Goal: Transaction & Acquisition: Purchase product/service

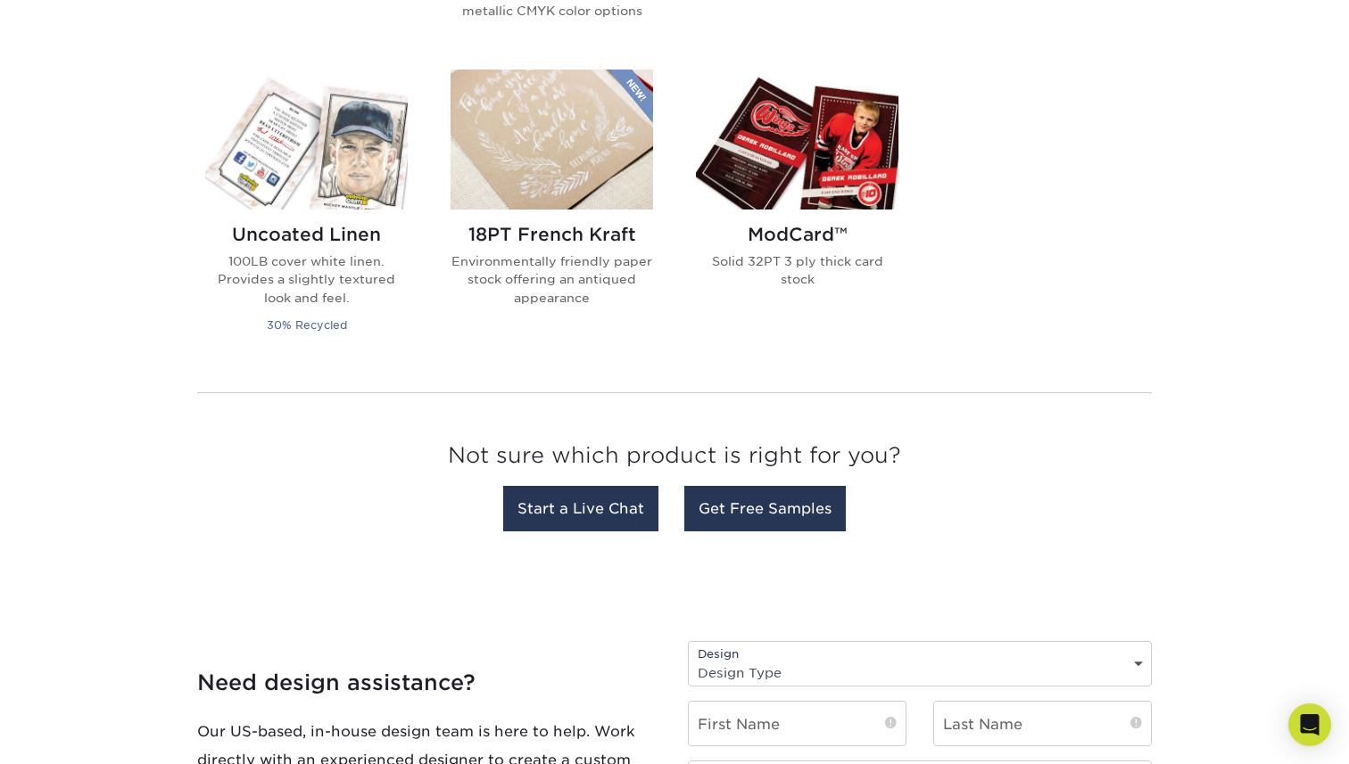
scroll to position [1439, 0]
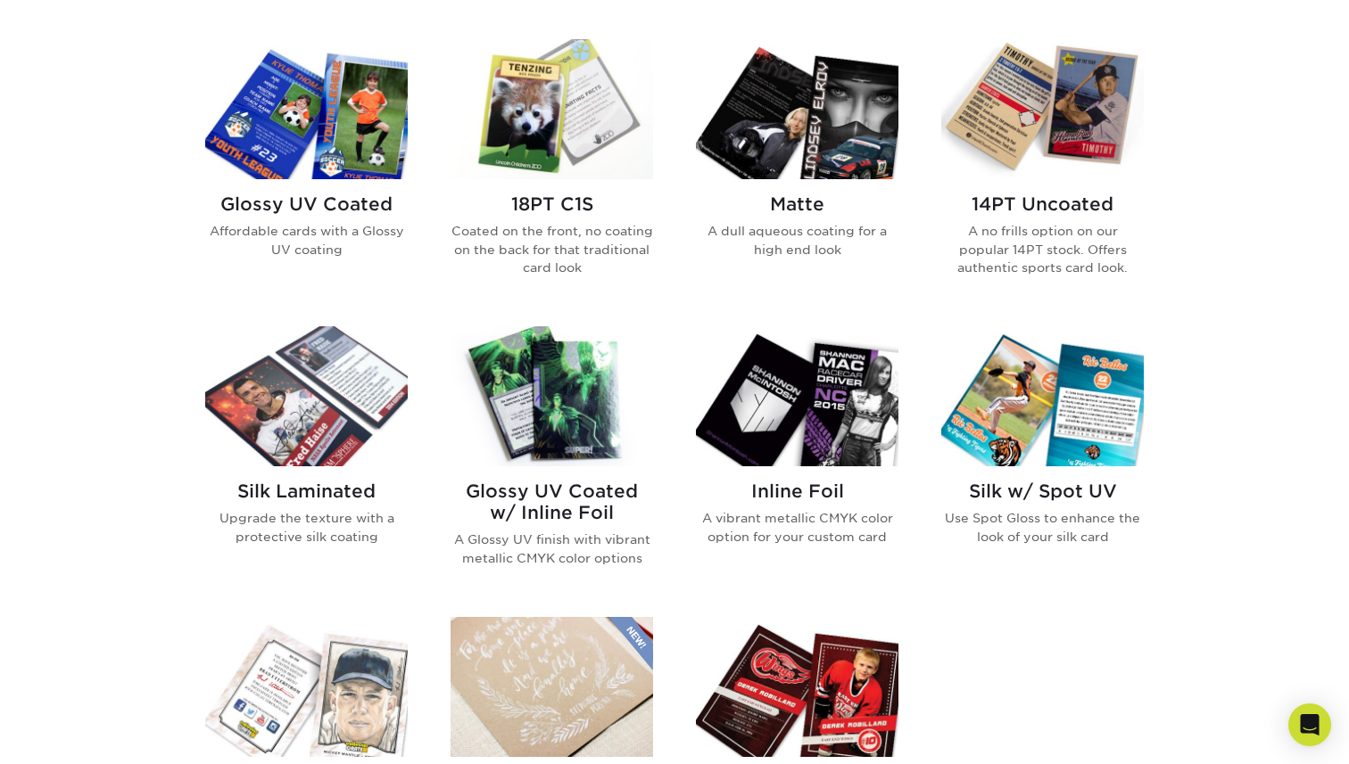
scroll to position [866, 0]
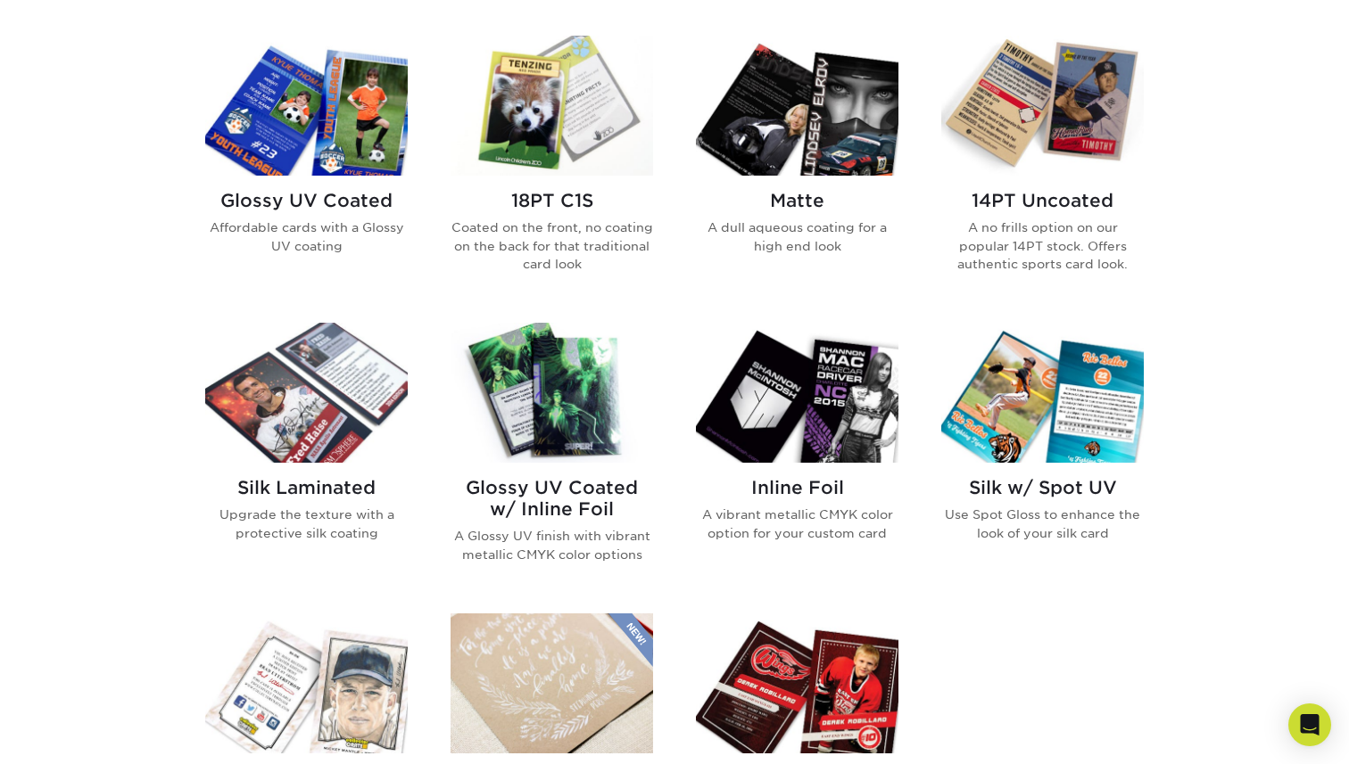
click at [568, 412] on img at bounding box center [551, 393] width 202 height 140
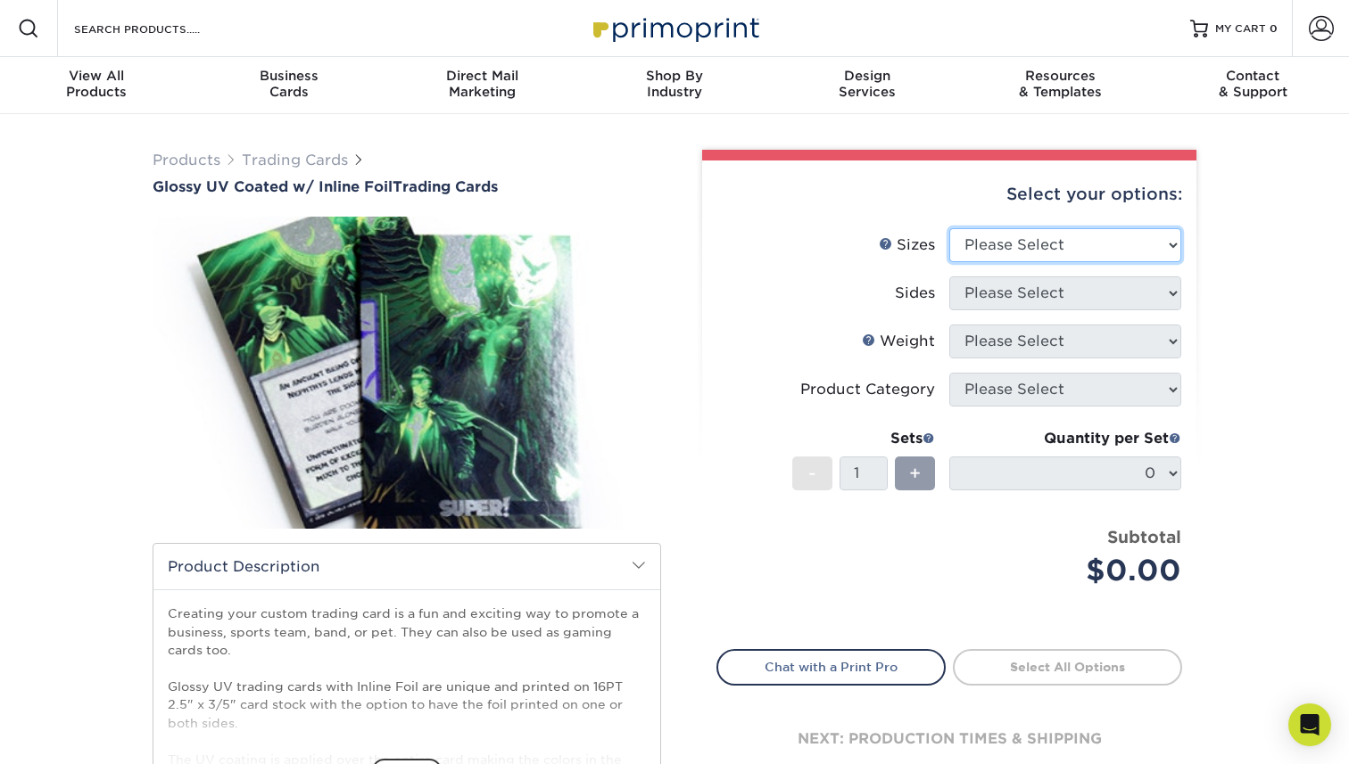
click at [1040, 248] on select "Please Select 2.5" x 3.5"" at bounding box center [1065, 245] width 232 height 34
select select "2.50x3.50"
click at [949, 228] on select "Please Select 2.5" x 3.5"" at bounding box center [1065, 245] width 232 height 34
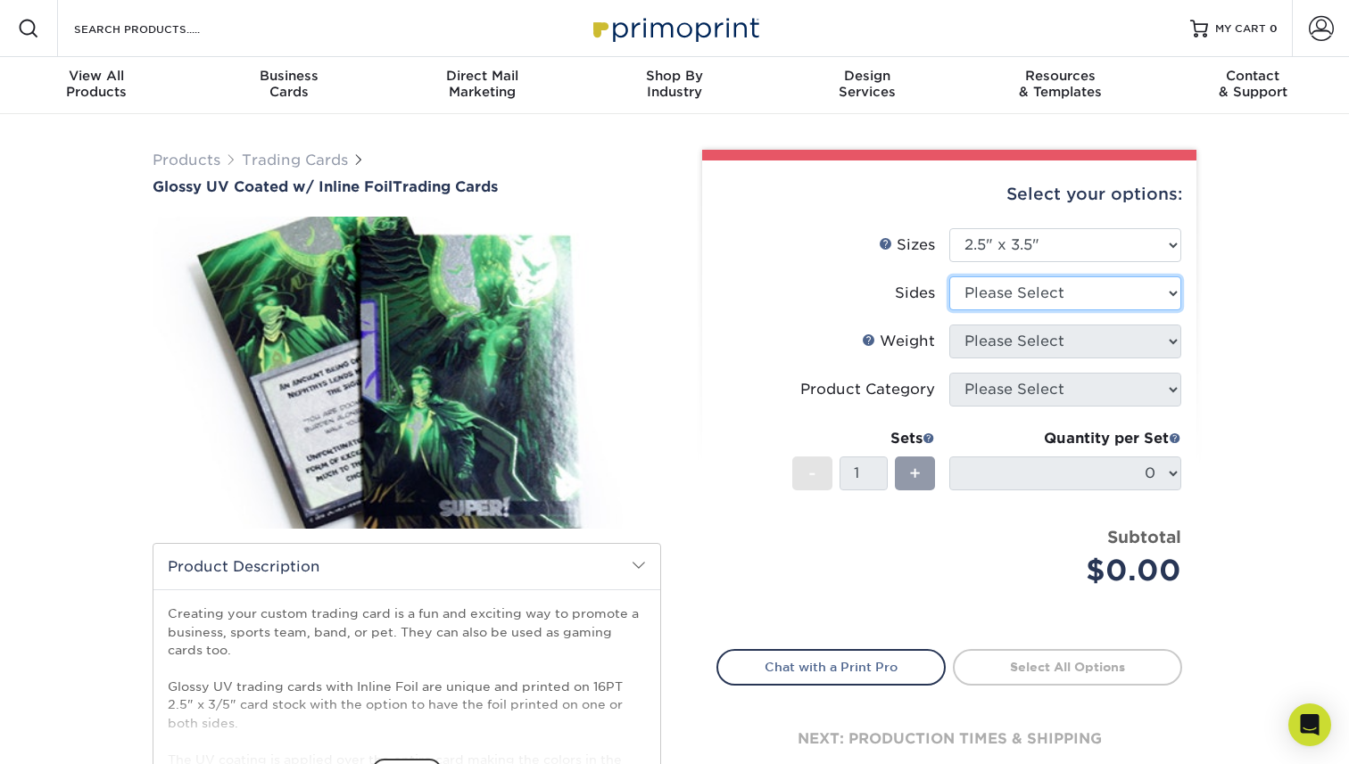
click at [1028, 287] on select "Please Select Print Both Sides - Foil Back Only Print Both Sides - Foil Both Si…" at bounding box center [1065, 294] width 232 height 34
select select "34527644-b4fd-4ffb-9092-1318eefcd9d9"
click at [949, 277] on select "Please Select Print Both Sides - Foil Back Only Print Both Sides - Foil Both Si…" at bounding box center [1065, 294] width 232 height 34
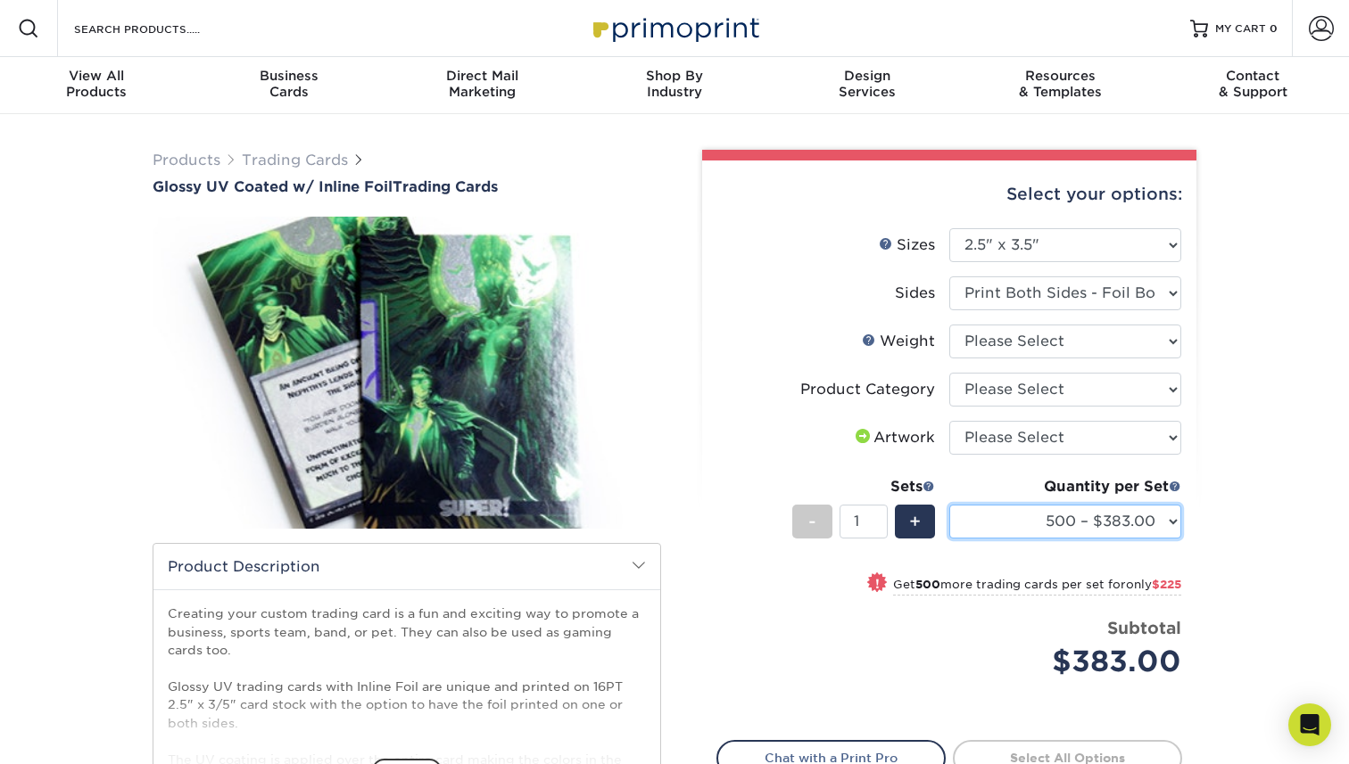
click at [1068, 518] on select "500 – $383.00 1000 – $608.00 2500 – $883.00 5000 – $1252.00" at bounding box center [1065, 522] width 232 height 34
click at [1044, 391] on select "Please Select Trading Cards" at bounding box center [1065, 390] width 232 height 34
click at [1025, 384] on select "Please Select Trading Cards" at bounding box center [1065, 390] width 232 height 34
select select "c2f9bce9-36c2-409d-b101-c29d9d031e18"
click at [949, 373] on select "Please Select Trading Cards" at bounding box center [1065, 390] width 232 height 34
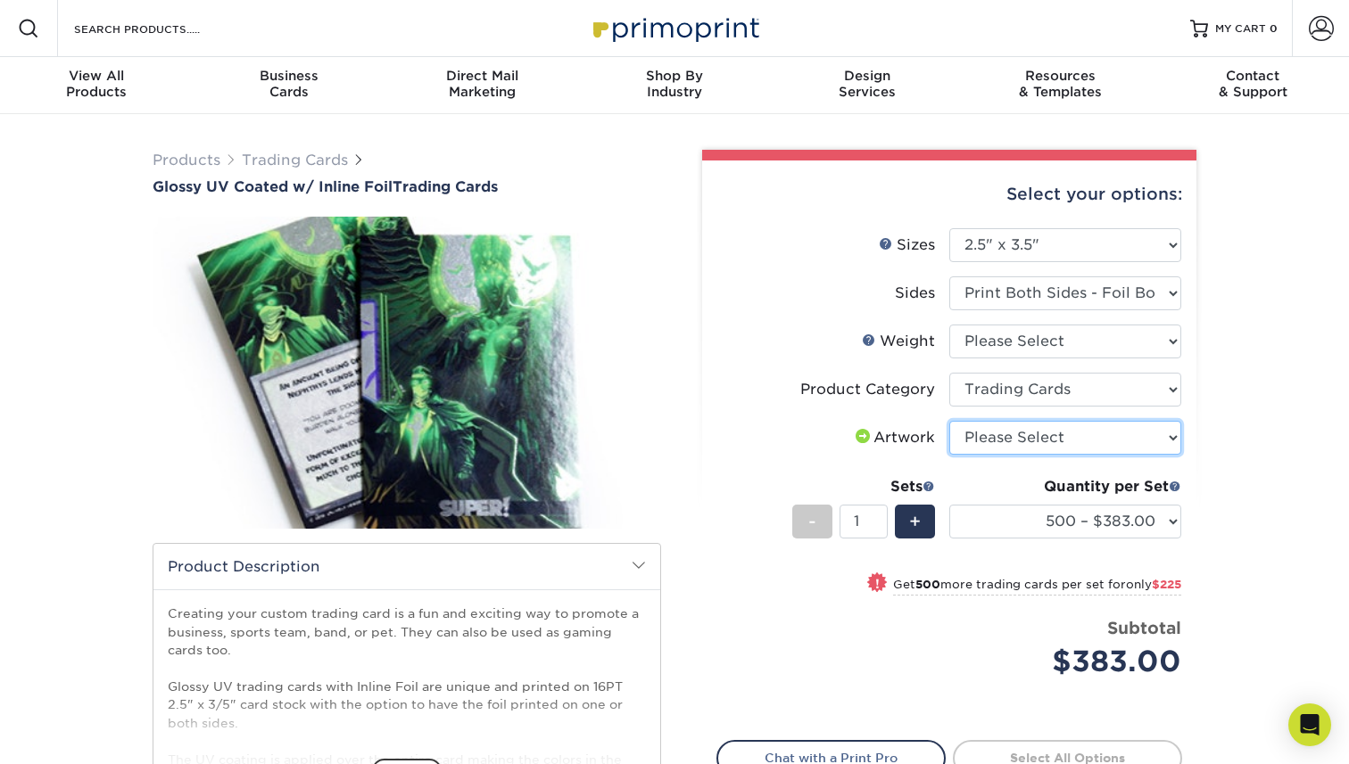
click at [1021, 437] on select "Please Select I will upload files I need a design - $100" at bounding box center [1065, 438] width 232 height 34
select select "upload"
click at [949, 421] on select "Please Select I will upload files I need a design - $100" at bounding box center [1065, 438] width 232 height 34
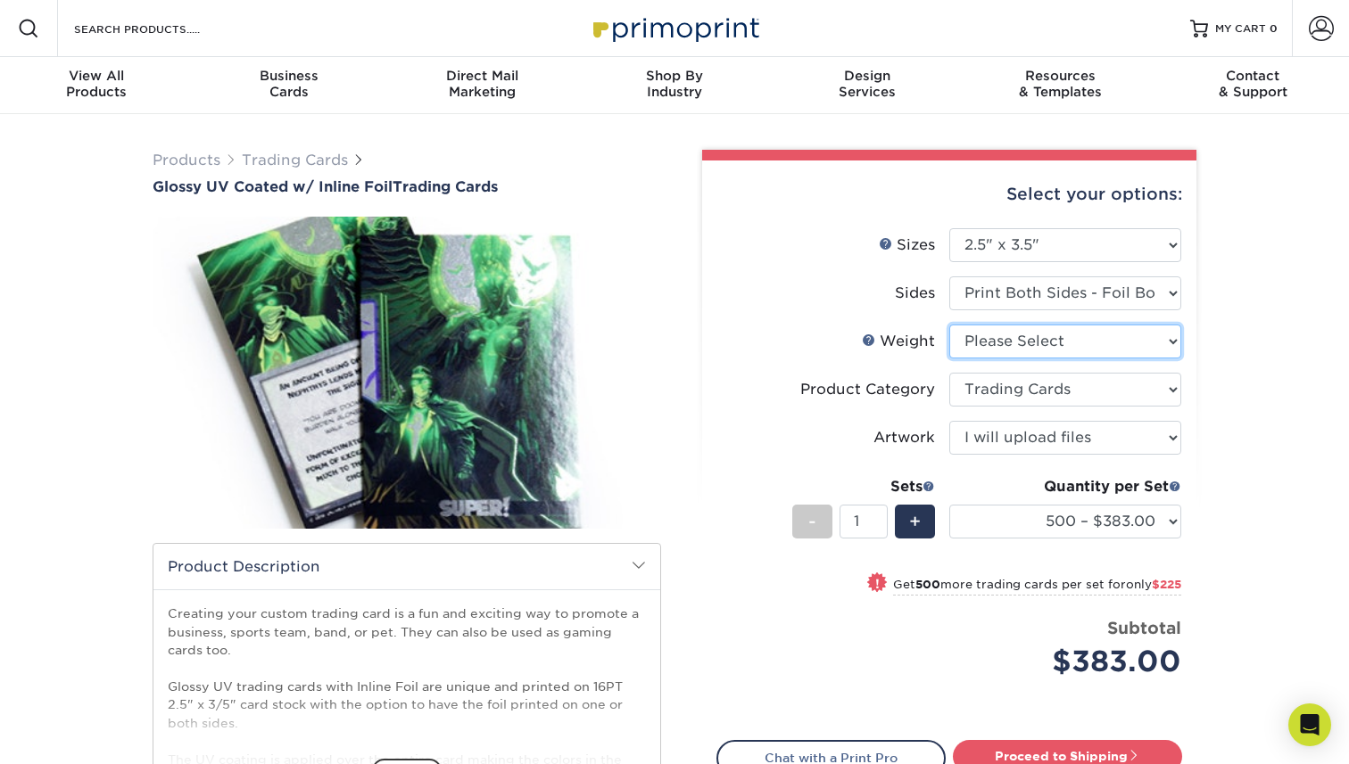
click at [1037, 347] on select "Please Select 16PT" at bounding box center [1065, 342] width 232 height 34
select select "16PT"
click at [949, 325] on select "Please Select 16PT" at bounding box center [1065, 342] width 232 height 34
select select "-1"
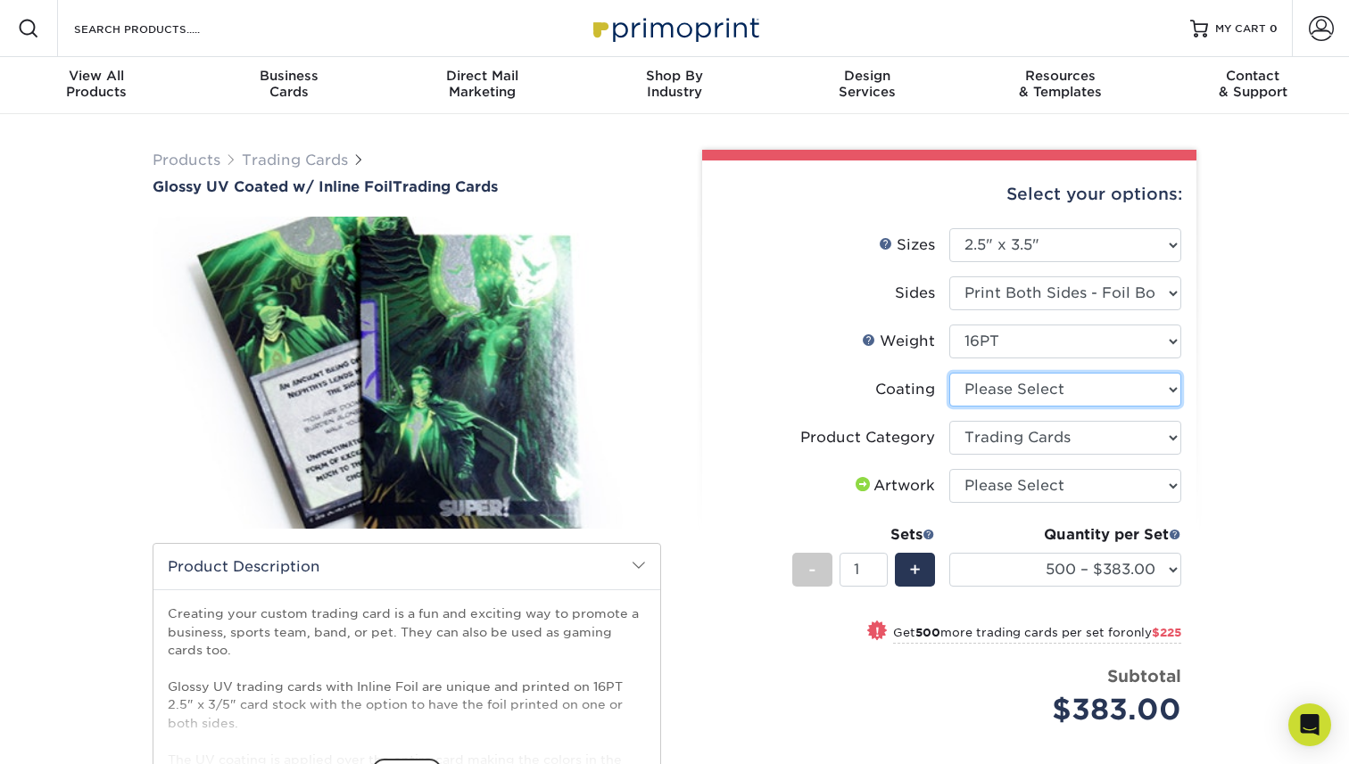
click at [1051, 394] on select at bounding box center [1065, 390] width 232 height 34
select select "ae367451-b2b8-45df-a344-0f05b6a12993"
click at [949, 373] on select at bounding box center [1065, 390] width 232 height 34
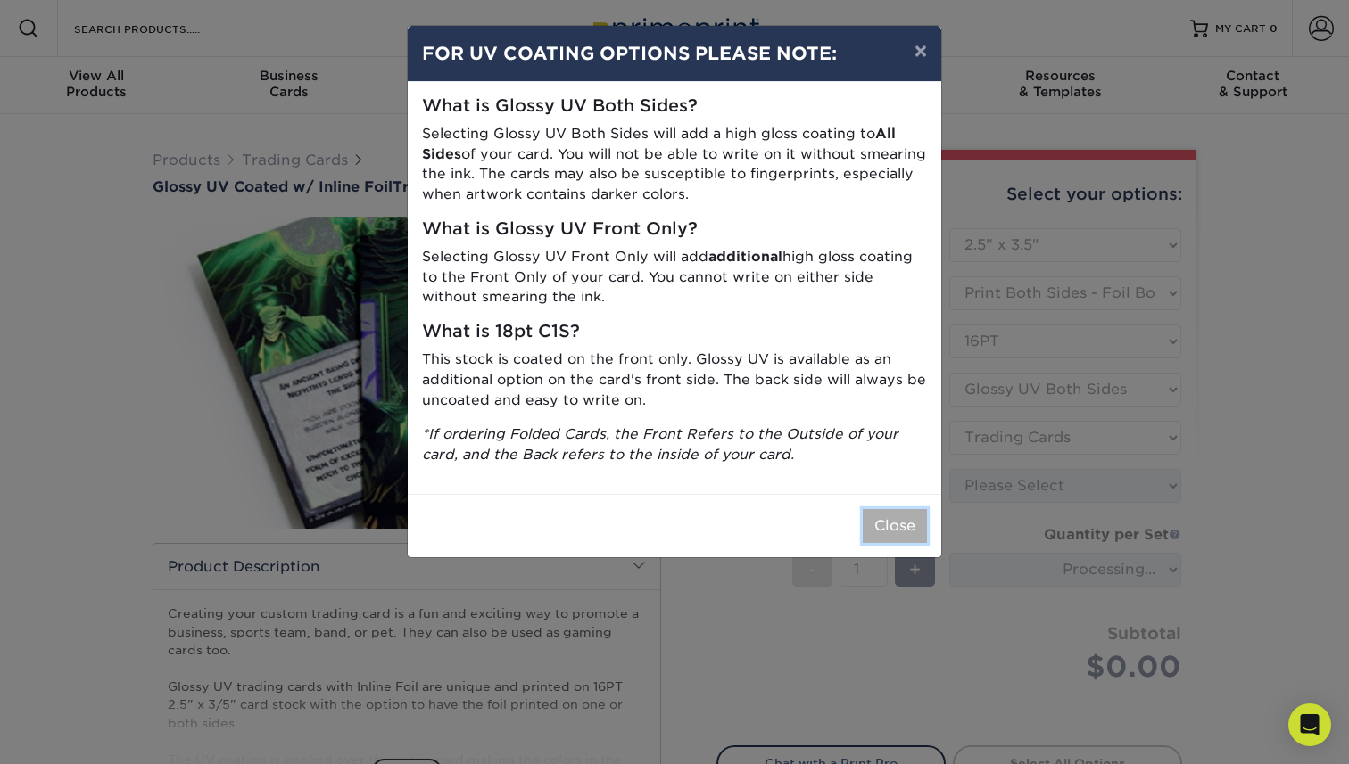
click at [908, 530] on button "Close" at bounding box center [895, 526] width 64 height 34
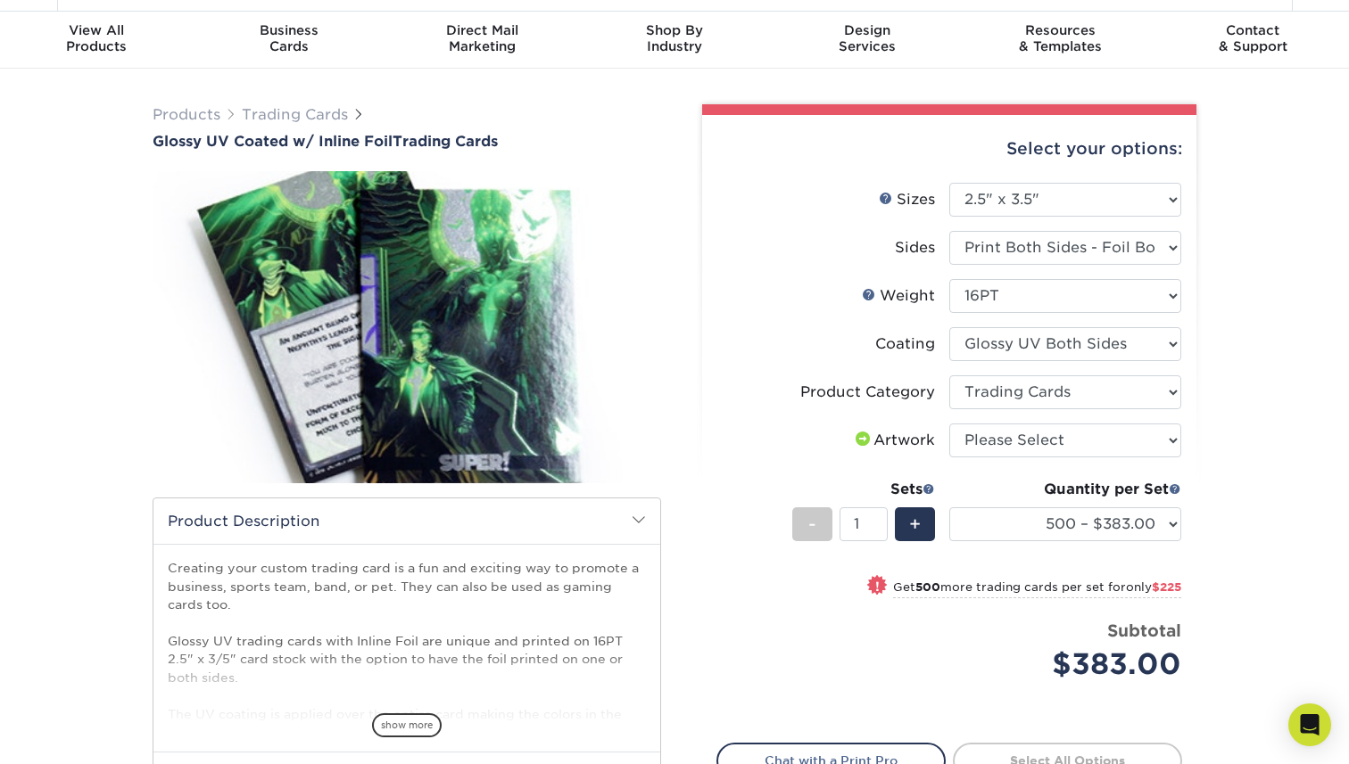
scroll to position [39, 0]
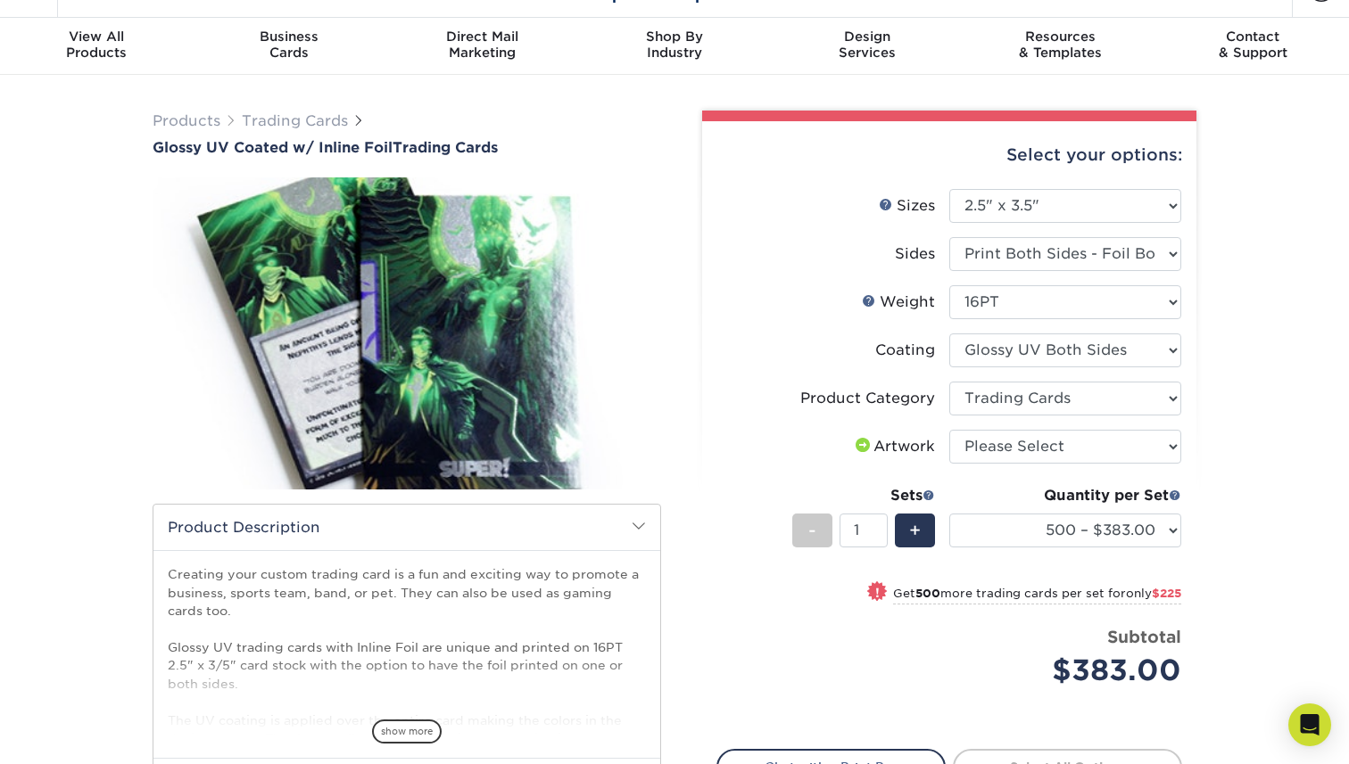
click at [861, 445] on span at bounding box center [862, 446] width 21 height 17
click at [1004, 440] on select "Please Select I will upload files I need a design - $100" at bounding box center [1065, 447] width 232 height 34
select select "upload"
click at [949, 430] on select "Please Select I will upload files I need a design - $100" at bounding box center [1065, 447] width 232 height 34
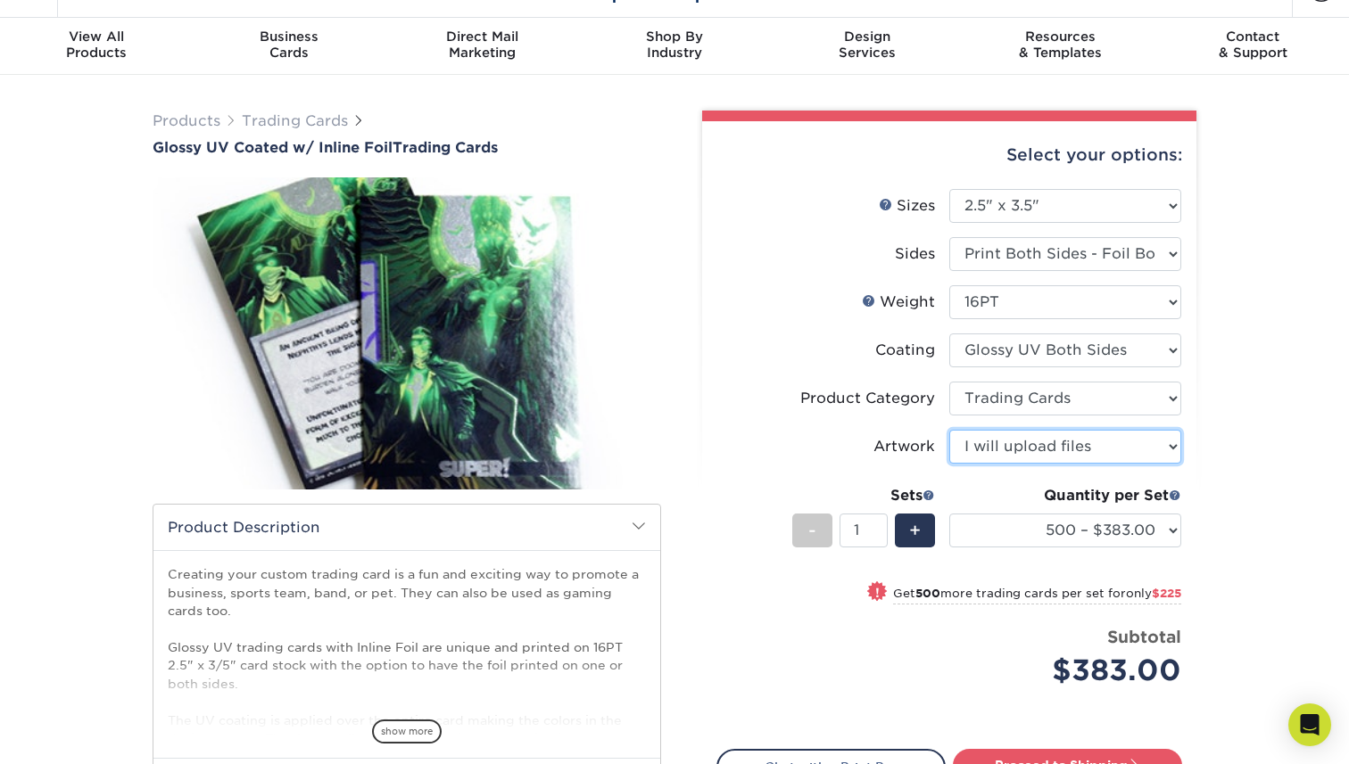
scroll to position [0, 0]
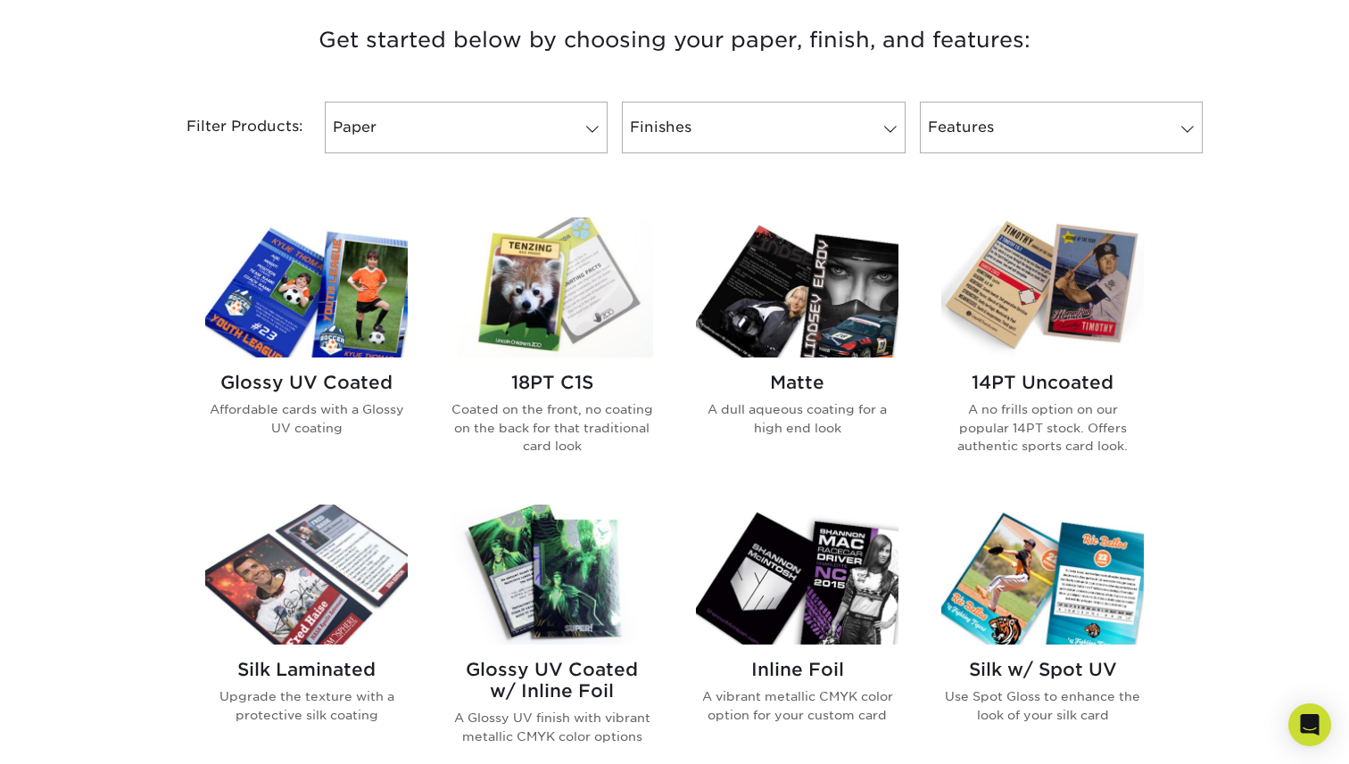
scroll to position [742, 0]
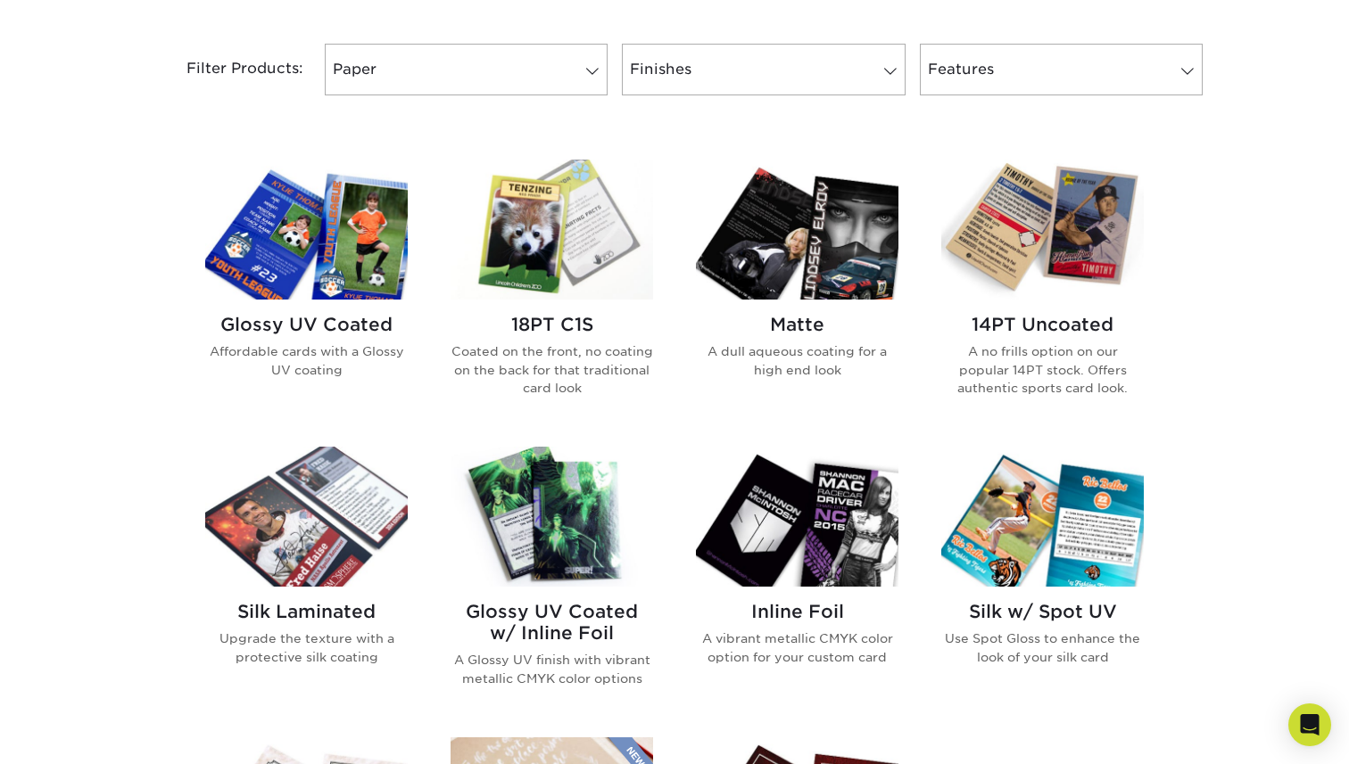
click at [760, 242] on img at bounding box center [797, 230] width 202 height 140
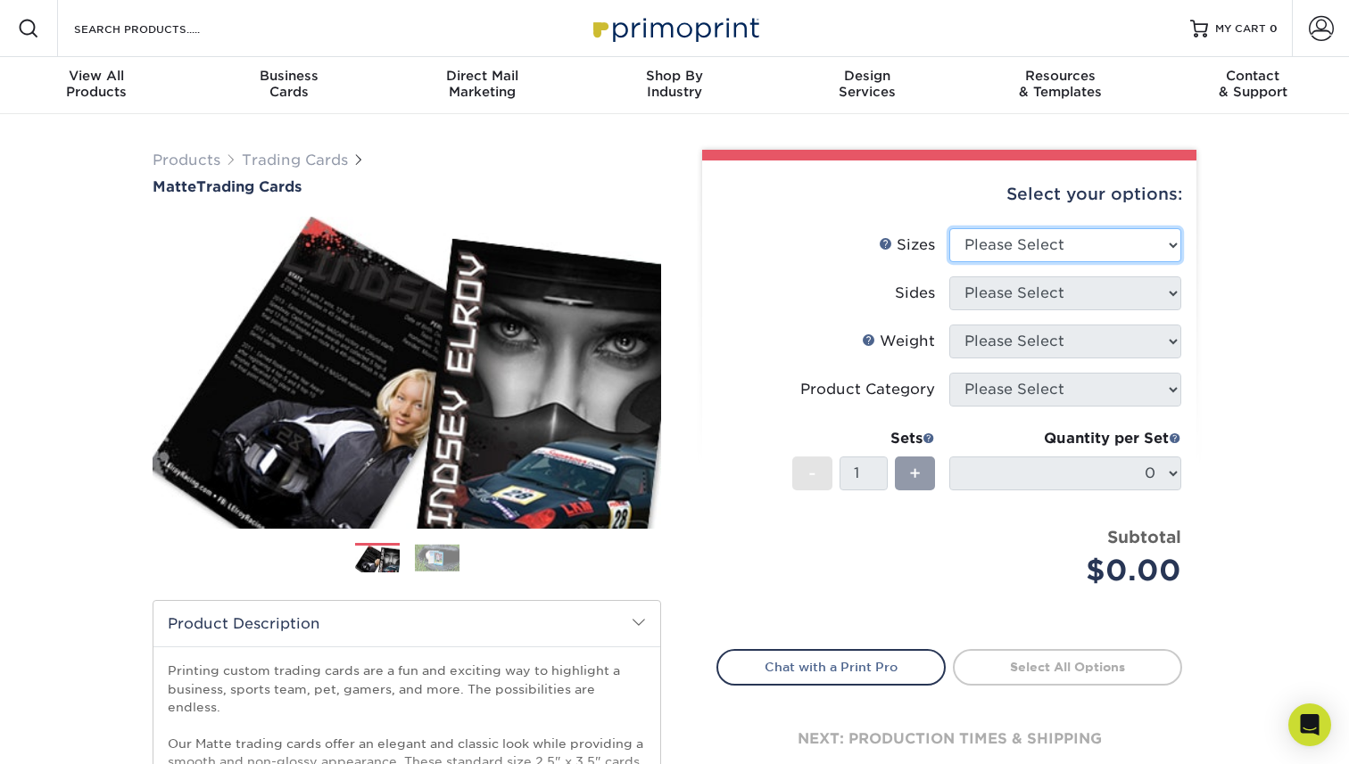
click at [1018, 247] on select "Please Select 2.5" x 3.5"" at bounding box center [1065, 245] width 232 height 34
select select "2.50x3.50"
click at [949, 228] on select "Please Select 2.5" x 3.5"" at bounding box center [1065, 245] width 232 height 34
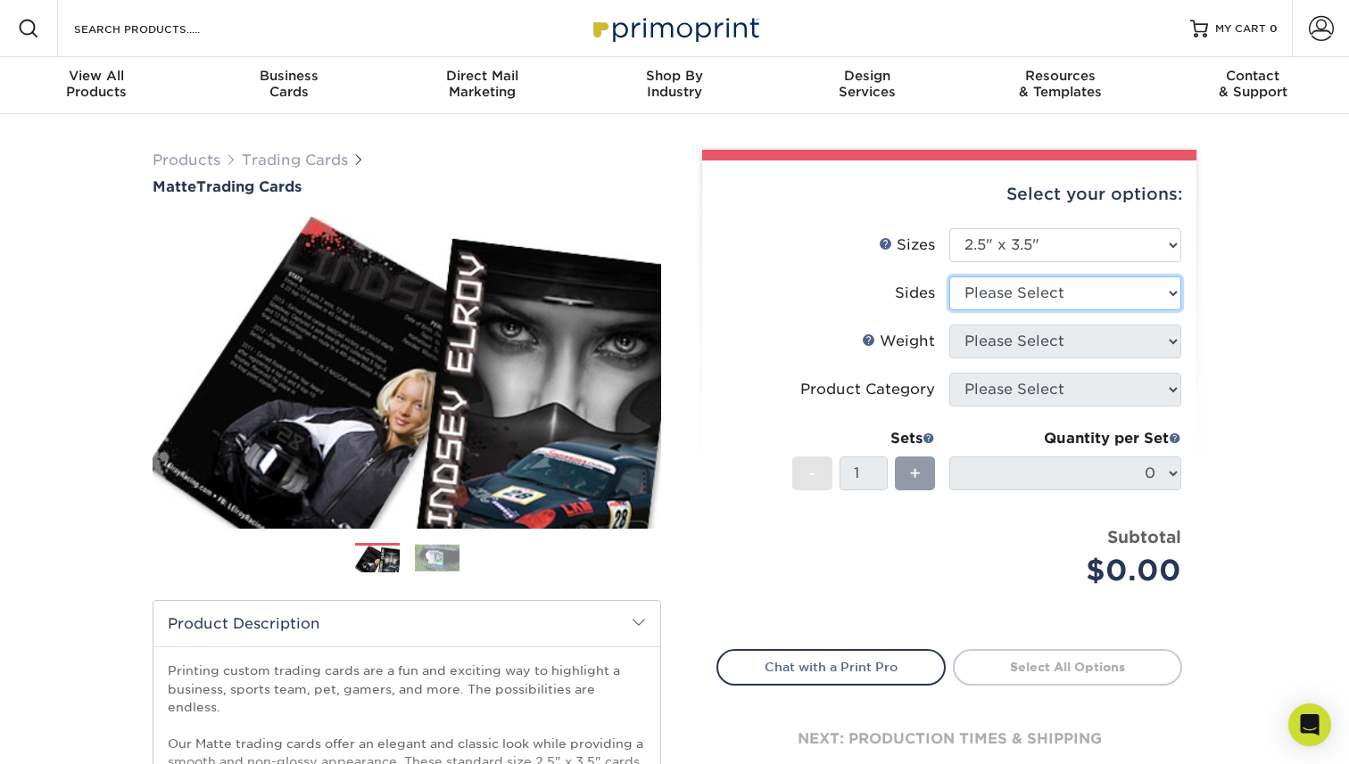
click at [1037, 295] on select "Please Select Print Both Sides Print Front Only" at bounding box center [1065, 294] width 232 height 34
select select "13abbda7-1d64-4f25-8bb2-c179b224825d"
click at [949, 277] on select "Please Select Print Both Sides Print Front Only" at bounding box center [1065, 294] width 232 height 34
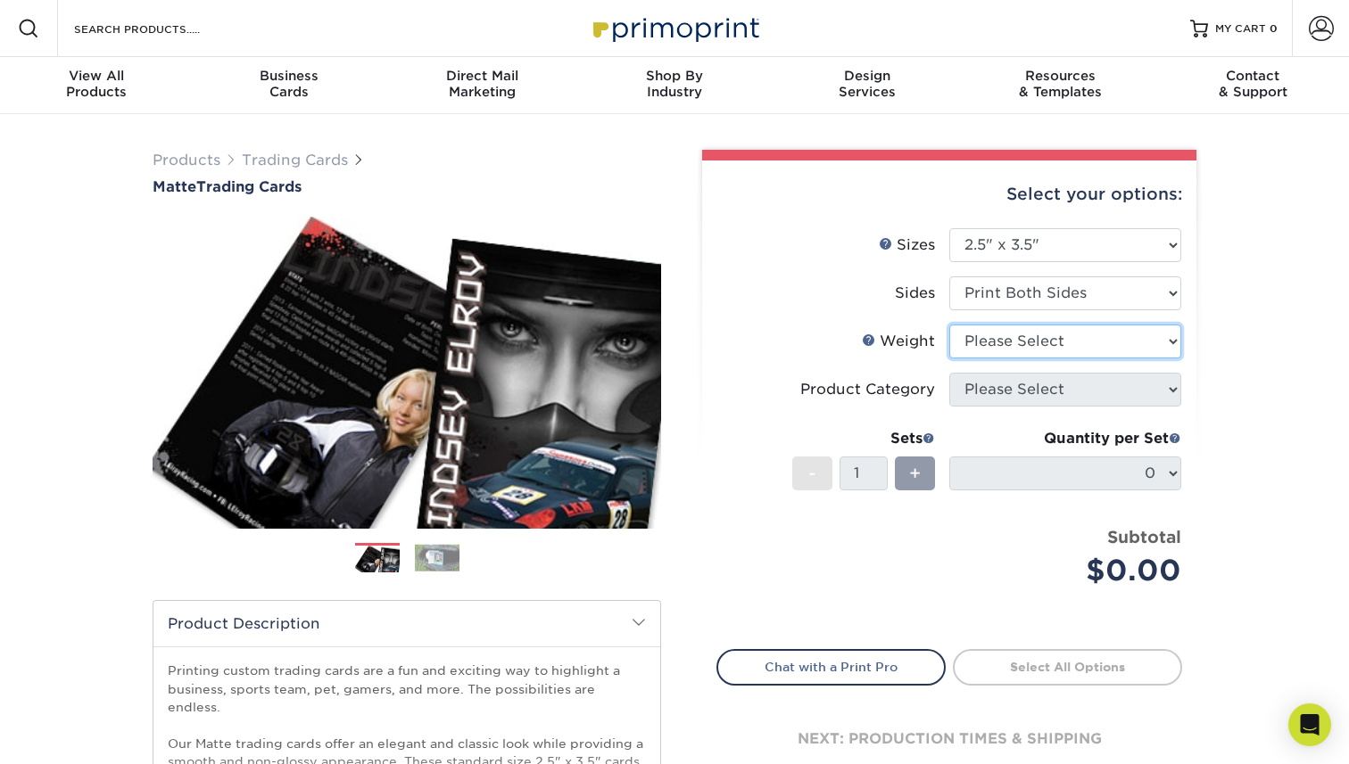
click at [1039, 345] on select "Please Select 16PT 14PT" at bounding box center [1065, 342] width 232 height 34
select select "16PT"
click at [949, 325] on select "Please Select 16PT 14PT" at bounding box center [1065, 342] width 232 height 34
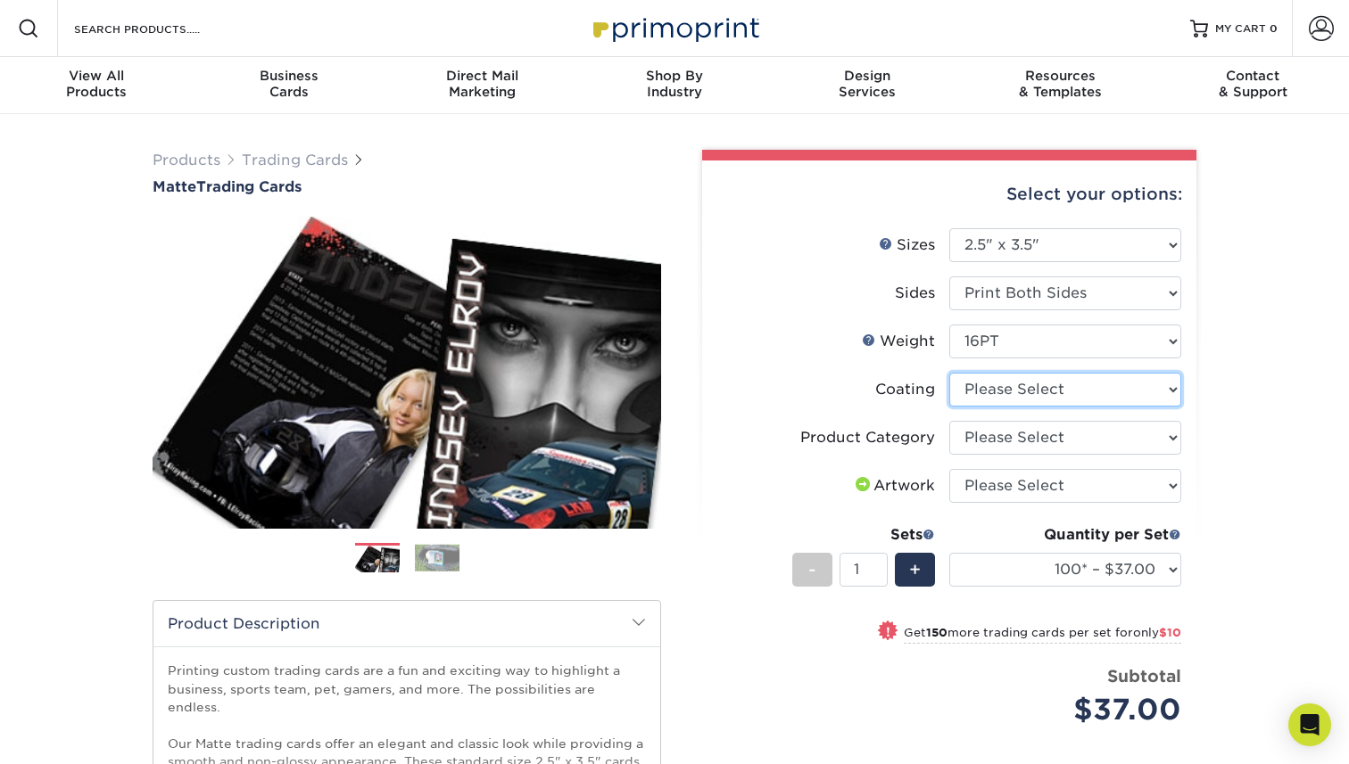
click at [1047, 396] on select at bounding box center [1065, 390] width 232 height 34
select select "121bb7b5-3b4d-429f-bd8d-bbf80e953313"
click at [949, 373] on select at bounding box center [1065, 390] width 232 height 34
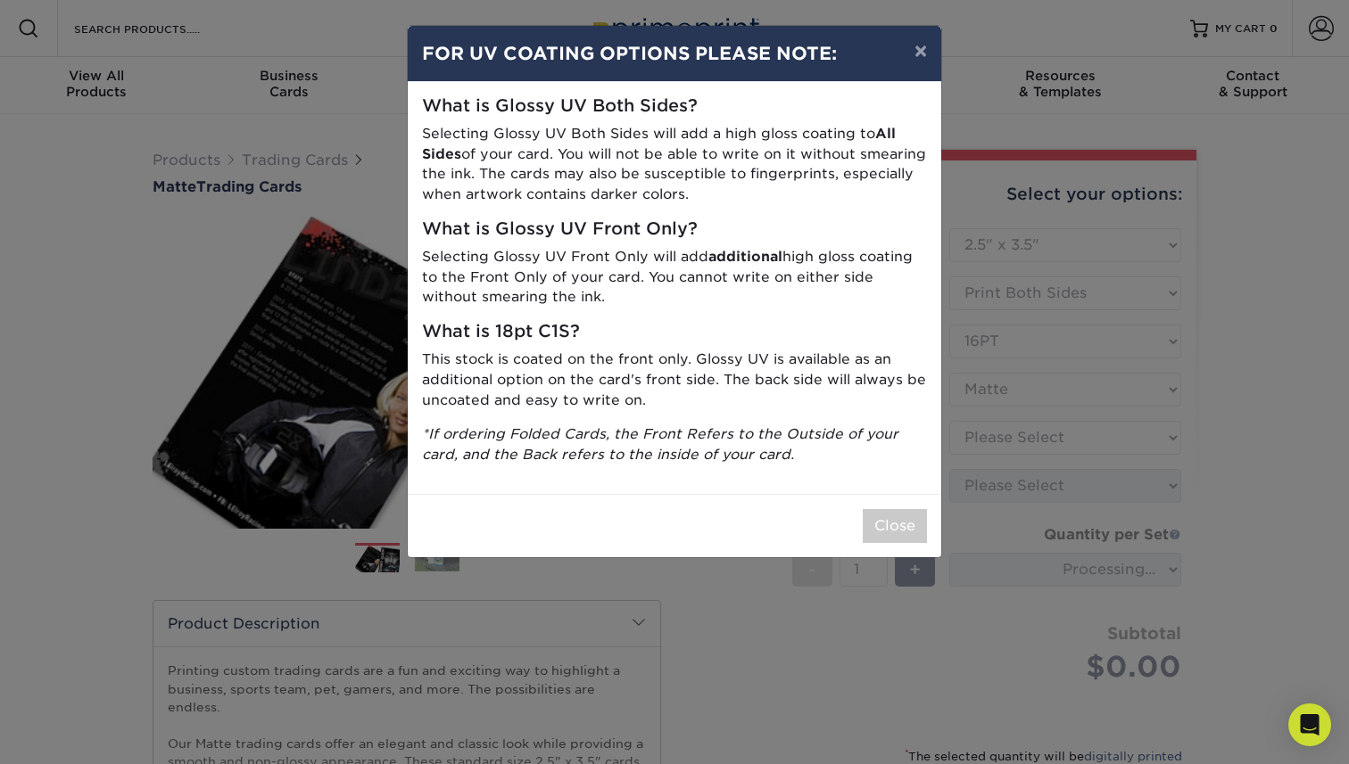
click at [887, 504] on div "Close" at bounding box center [674, 525] width 533 height 63
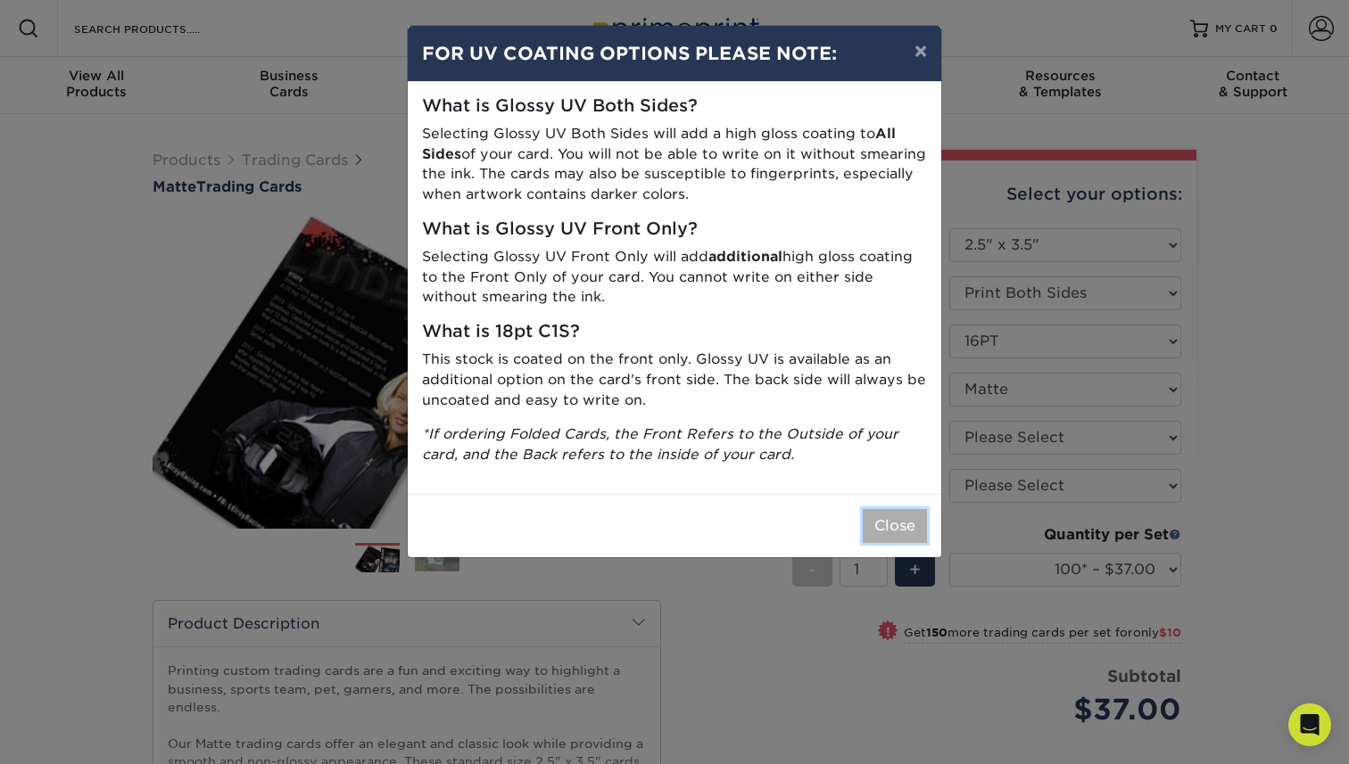
click at [917, 518] on button "Close" at bounding box center [895, 526] width 64 height 34
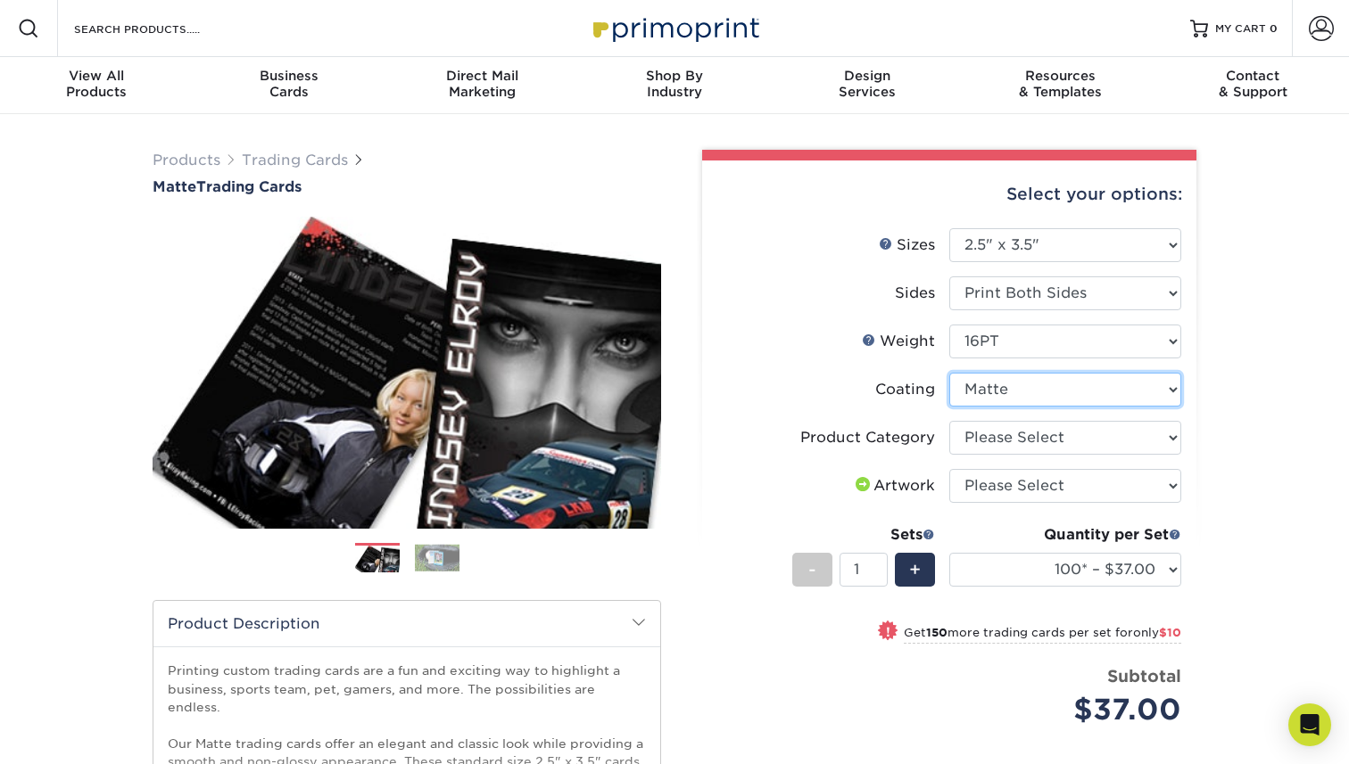
click at [1070, 396] on select at bounding box center [1065, 390] width 232 height 34
click at [1089, 435] on select "Please Select Trading Cards" at bounding box center [1065, 438] width 232 height 34
select select "c2f9bce9-36c2-409d-b101-c29d9d031e18"
click at [949, 421] on select "Please Select Trading Cards" at bounding box center [1065, 438] width 232 height 34
click at [1083, 492] on select "Please Select I will upload files I need a design - $100" at bounding box center [1065, 486] width 232 height 34
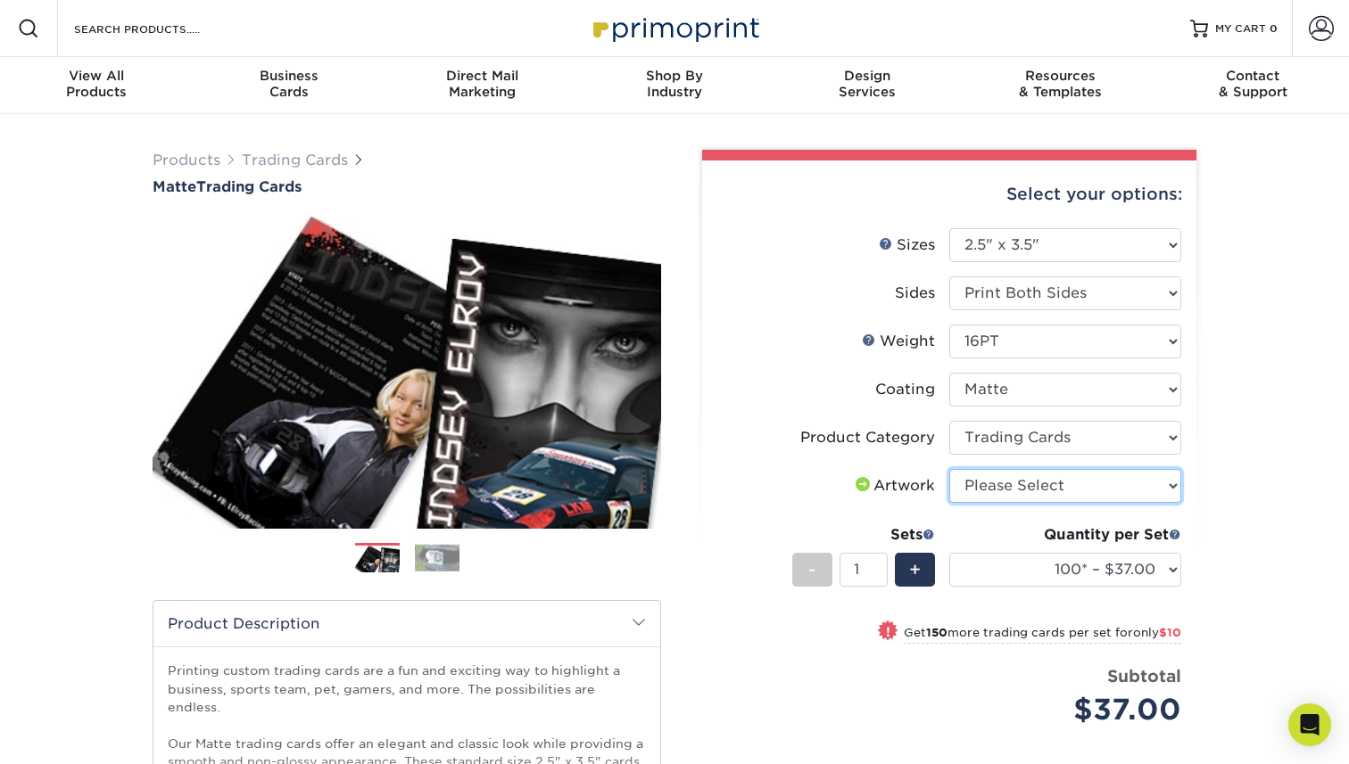
select select "upload"
click at [949, 469] on select "Please Select I will upload files I need a design - $100" at bounding box center [1065, 486] width 232 height 34
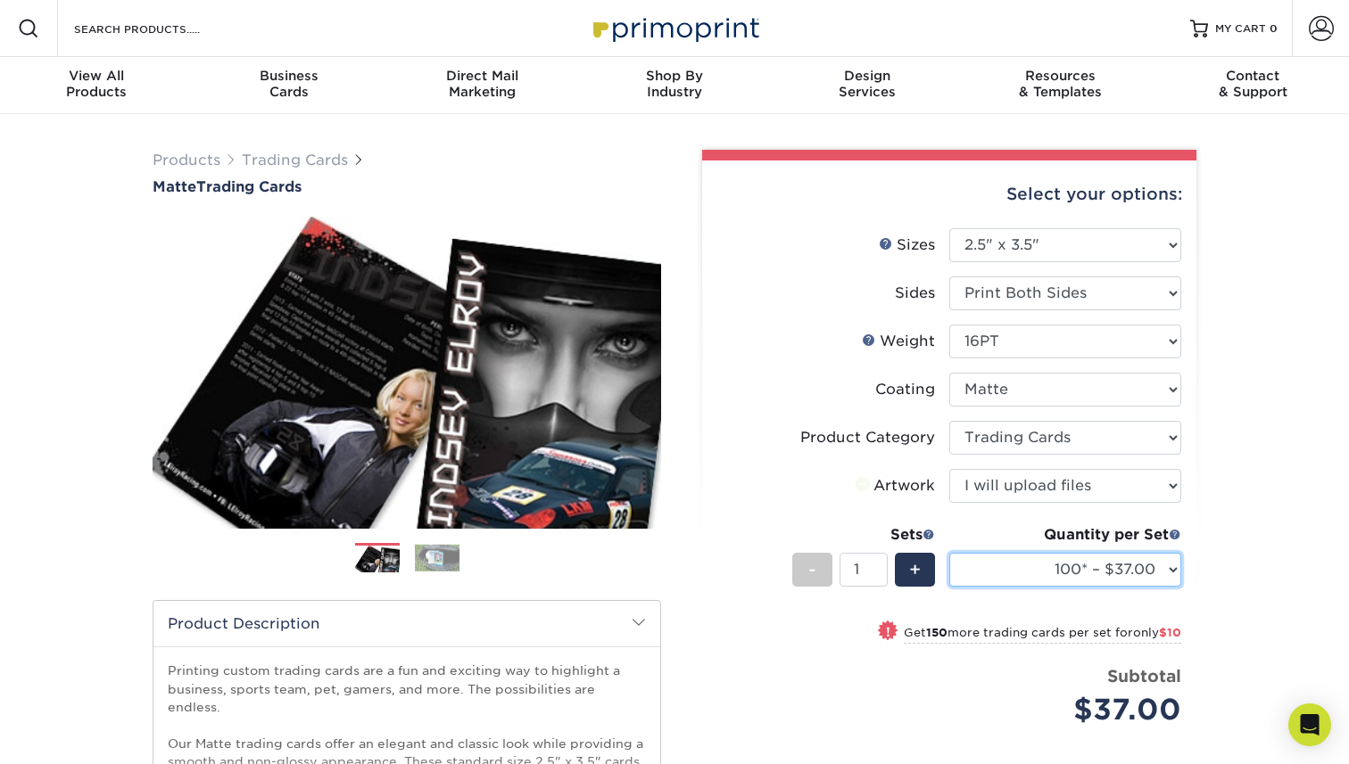
click at [1089, 564] on select "100* – $37.00 250* – $47.00 500* – $58.00 1000 – $71.00 2500 – $141.00 5000 – $…" at bounding box center [1065, 570] width 232 height 34
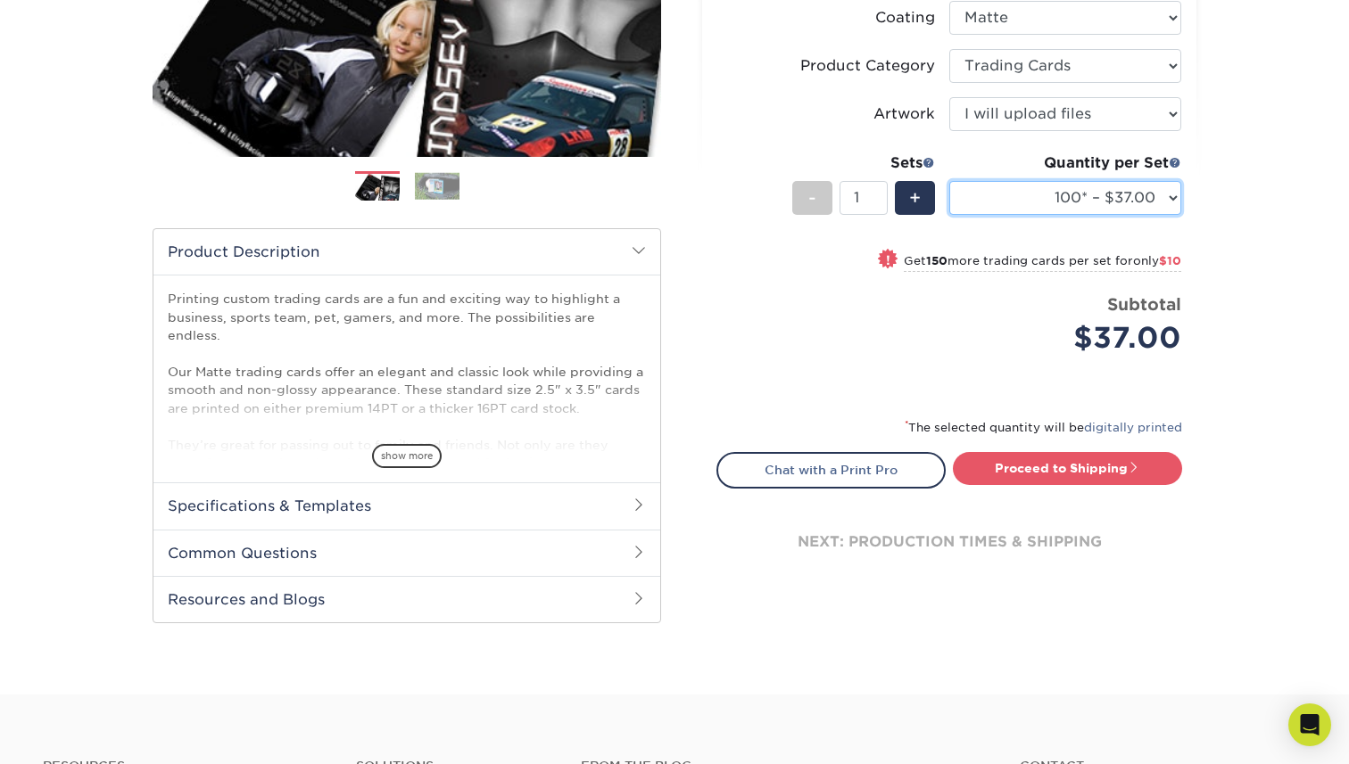
scroll to position [376, 0]
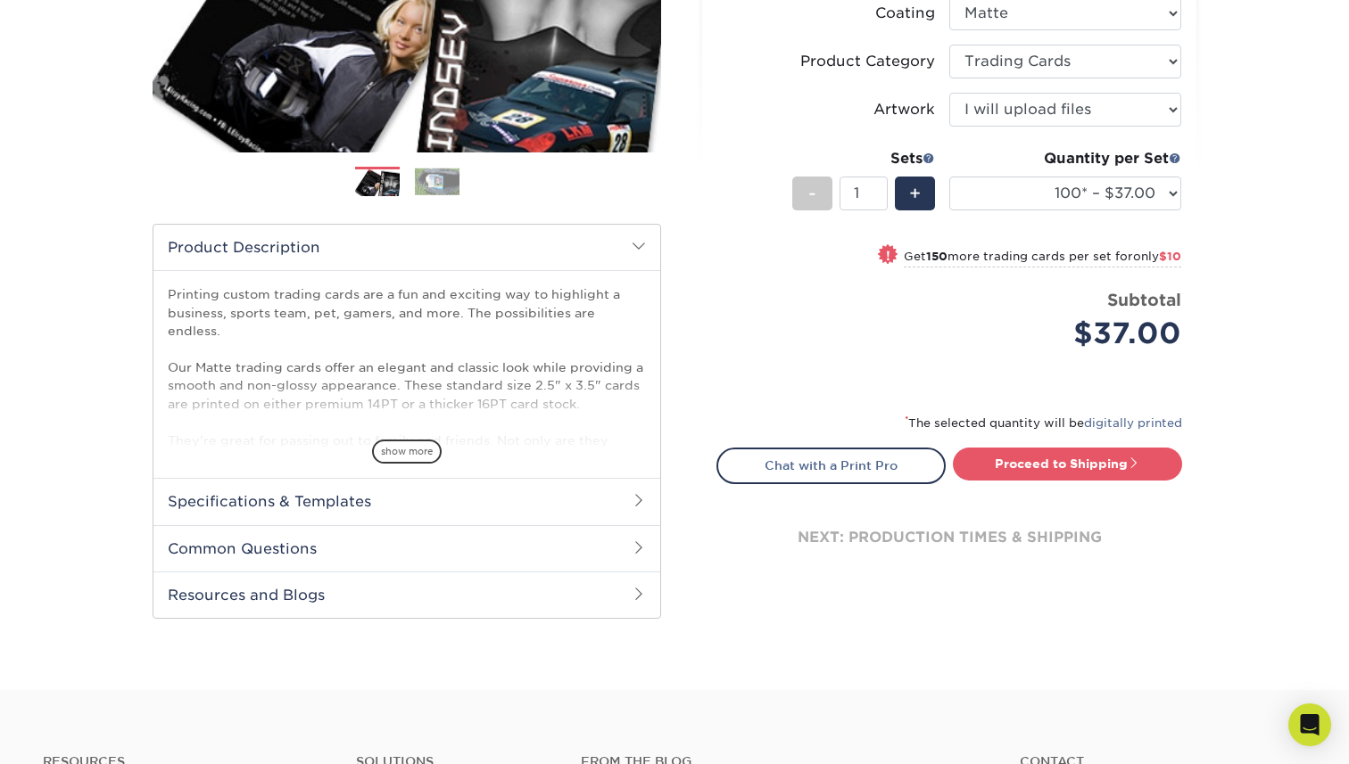
click at [559, 503] on h2 "Specifications & Templates" at bounding box center [406, 501] width 507 height 46
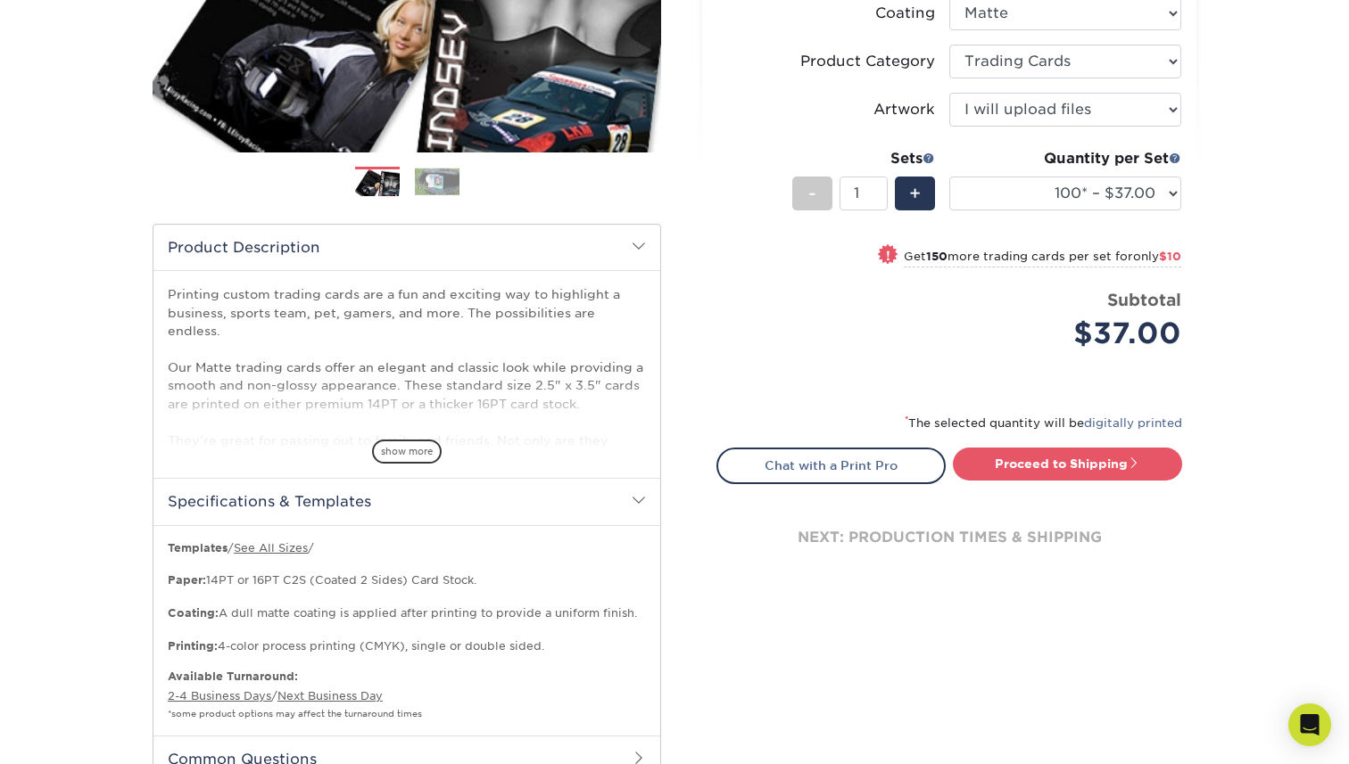
click at [559, 503] on h2 "Specifications & Templates" at bounding box center [406, 501] width 507 height 46
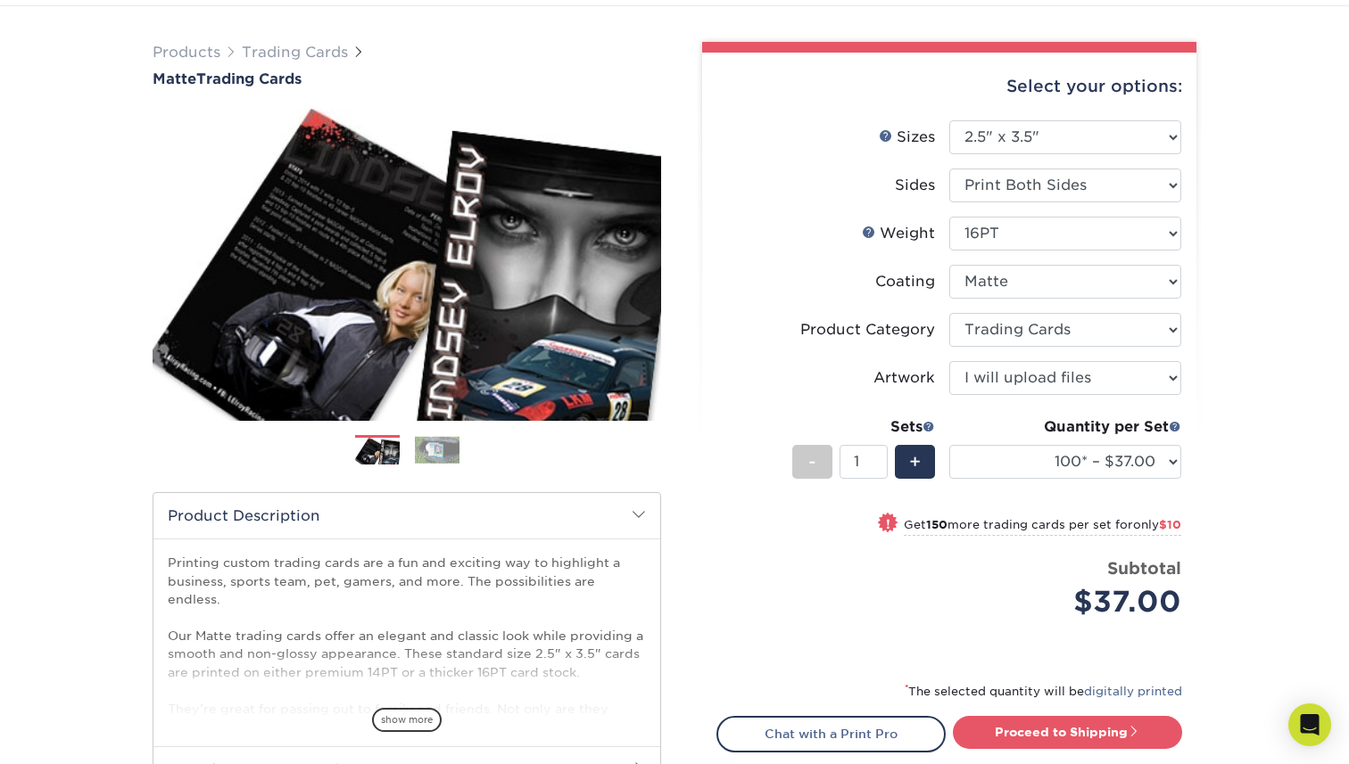
scroll to position [62, 0]
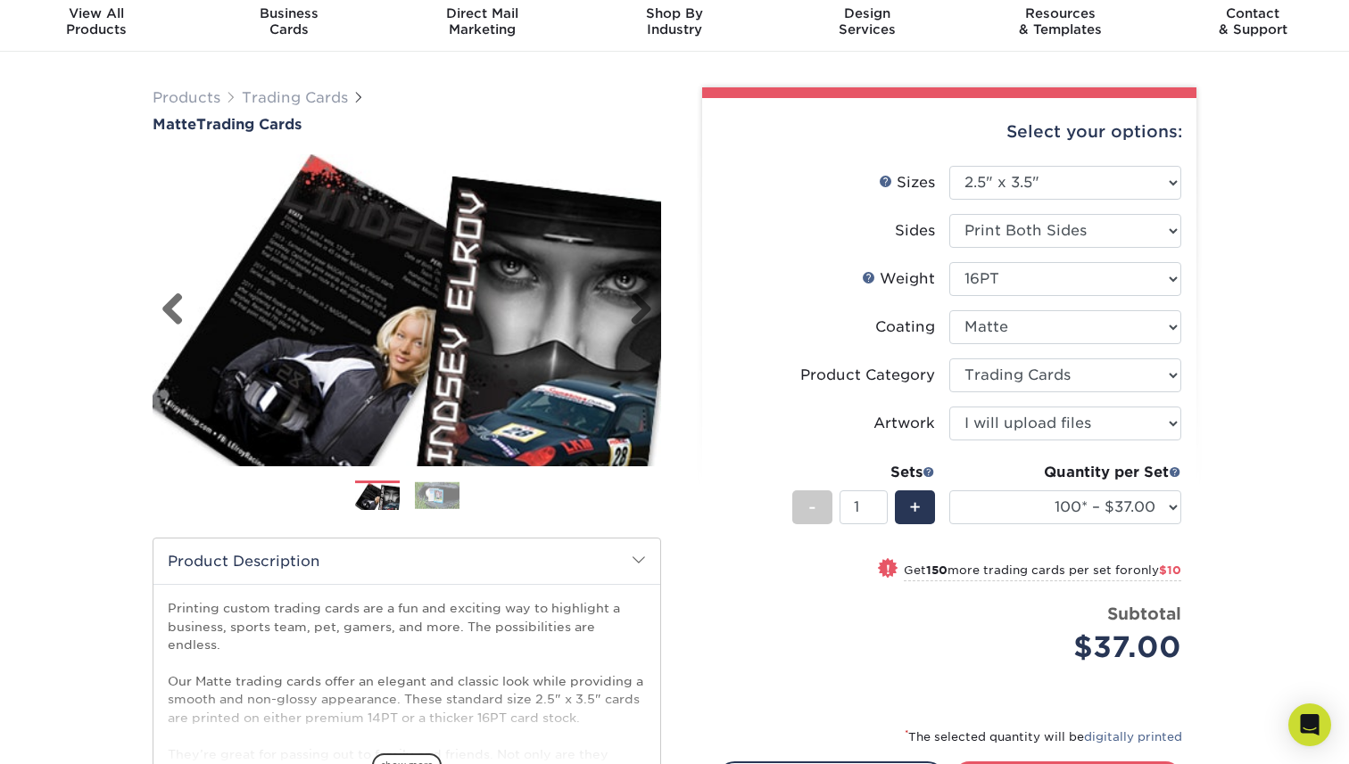
click at [657, 311] on img at bounding box center [407, 310] width 508 height 351
click at [647, 320] on link "Next" at bounding box center [634, 311] width 36 height 36
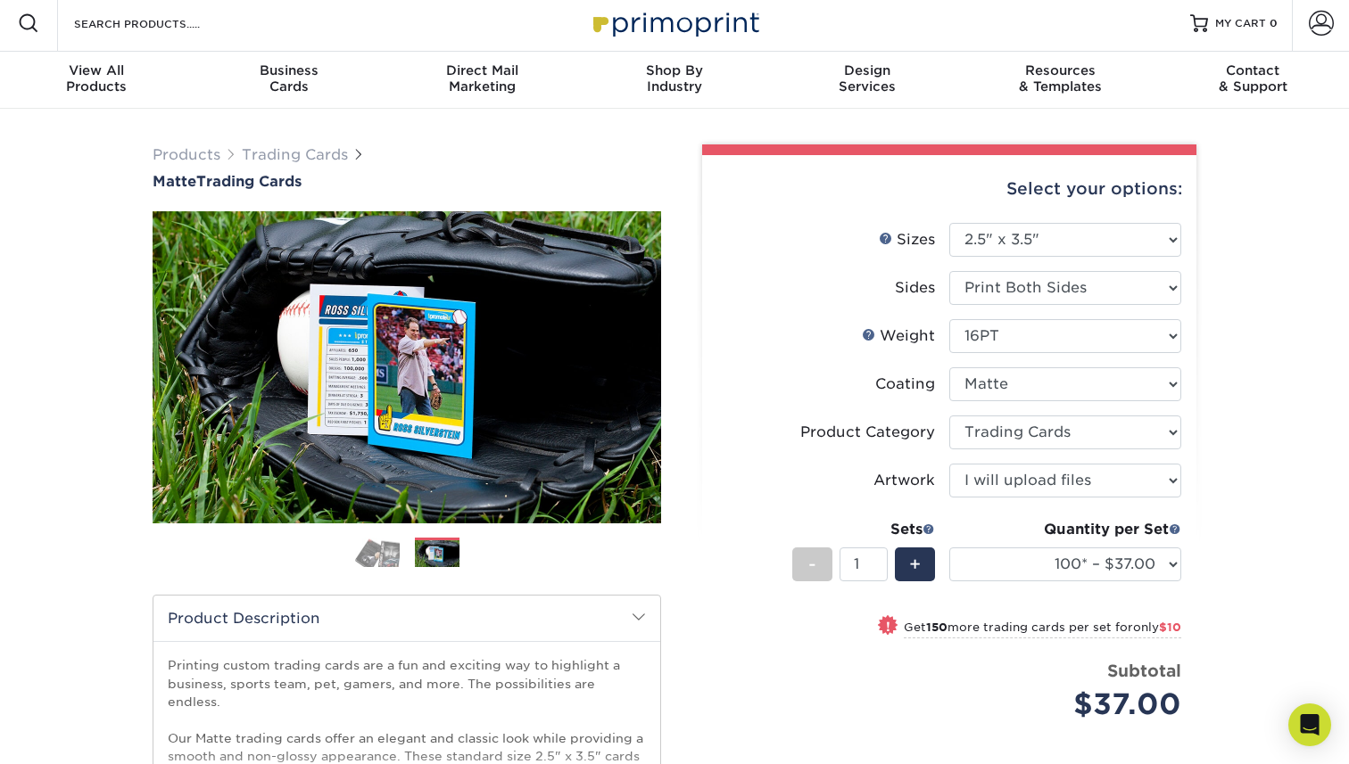
scroll to position [0, 0]
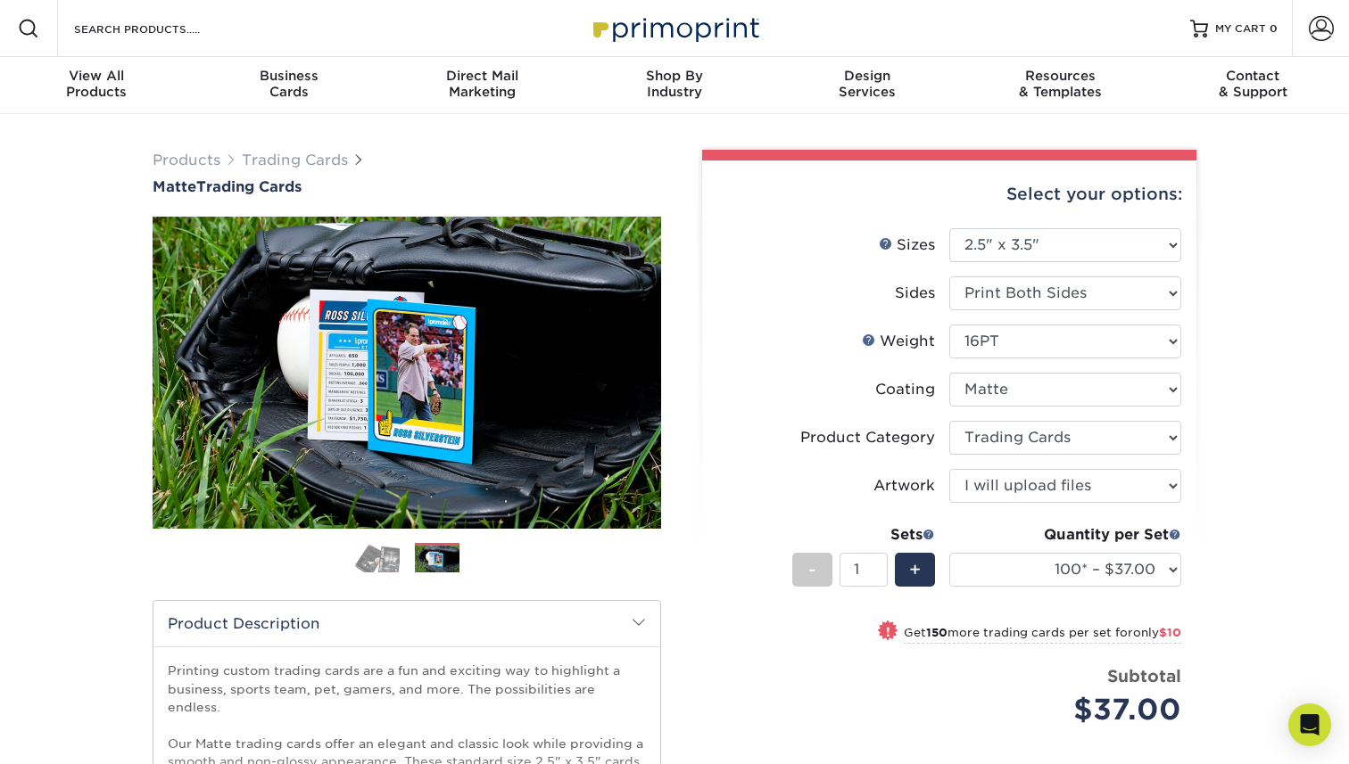
click at [700, 244] on div "Select your options: Sizes Help Sizes Sides 16PT" at bounding box center [942, 566] width 508 height 832
